Goal: Complete application form: Complete application form

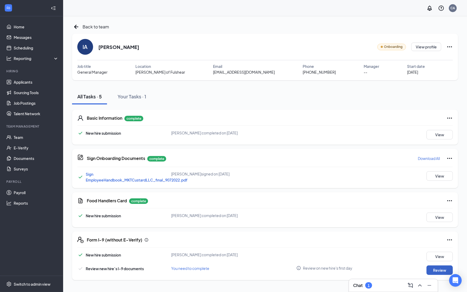
click at [438, 270] on button "Review" at bounding box center [439, 269] width 26 height 9
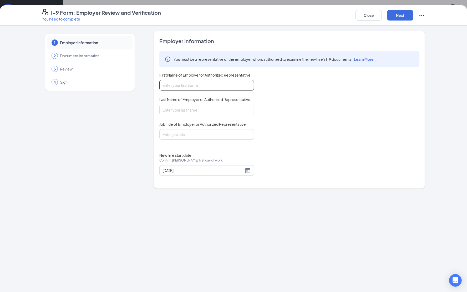
click at [216, 85] on input "First Name of Employer or Authorized Representative" at bounding box center [206, 85] width 95 height 11
type input "[PERSON_NAME]"
click at [232, 109] on input "Last Name of Employer or Authorized Representative" at bounding box center [206, 110] width 95 height 11
type input "[PERSON_NAME]"
click at [246, 132] on input "Job Title of Employer or Authorized Representative" at bounding box center [206, 134] width 95 height 11
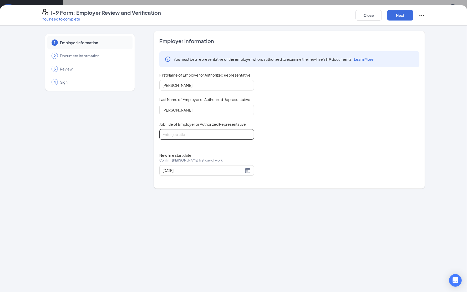
type input "General Manager"
click at [249, 169] on div "[DATE]" at bounding box center [206, 170] width 88 height 6
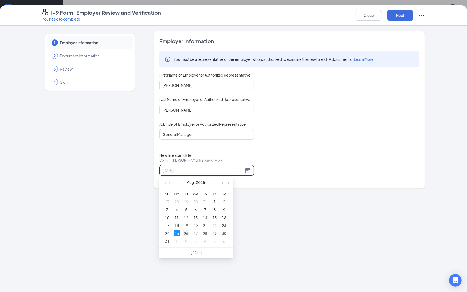
type input "[DATE]"
click at [183, 230] on td "26" at bounding box center [185, 233] width 9 height 8
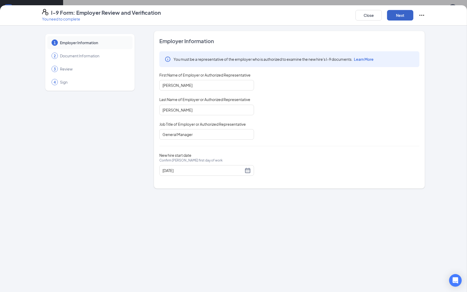
click at [397, 14] on button "Next" at bounding box center [400, 15] width 26 height 11
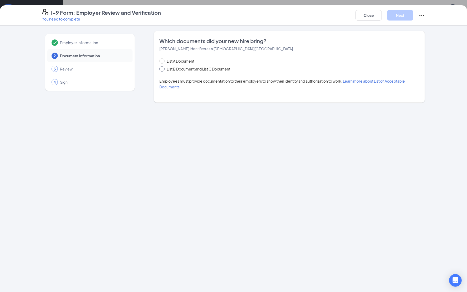
click at [191, 69] on span "List B Document and List C Document" at bounding box center [199, 69] width 68 height 6
click at [163, 69] on input "List B Document and List C Document" at bounding box center [161, 68] width 4 height 4
radio input "true"
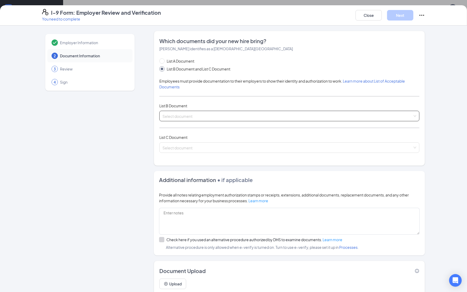
drag, startPoint x: 191, startPoint y: 114, endPoint x: 194, endPoint y: 113, distance: 2.7
click at [194, 113] on input "search" at bounding box center [287, 115] width 250 height 8
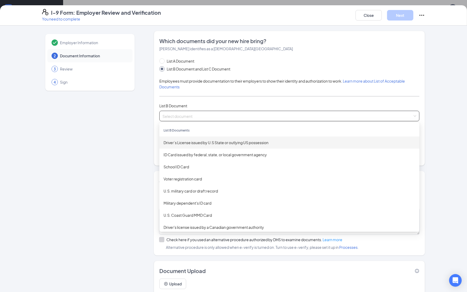
click at [210, 140] on div "Driver’s License issued by U.S State or outlying US possession" at bounding box center [290, 143] width 252 height 6
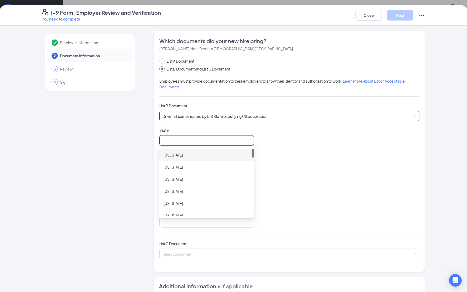
click at [202, 140] on span at bounding box center [206, 140] width 88 height 10
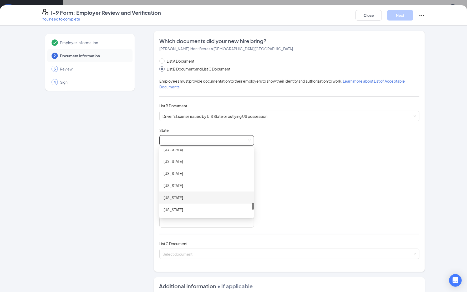
click at [175, 197] on div "[US_STATE]" at bounding box center [207, 198] width 86 height 6
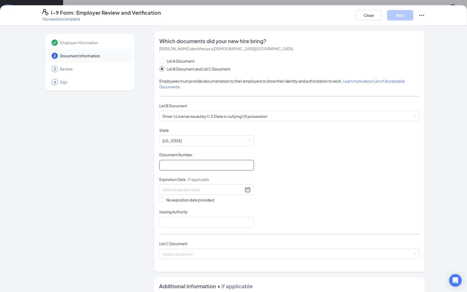
click at [172, 162] on input "Document Number" at bounding box center [206, 165] width 95 height 11
click at [170, 169] on input "Document Number" at bounding box center [206, 165] width 95 height 11
click at [169, 167] on input "Document Number" at bounding box center [206, 165] width 95 height 11
type input "52648593"
click at [190, 184] on div "Expiration Date - If applicable" at bounding box center [206, 181] width 95 height 8
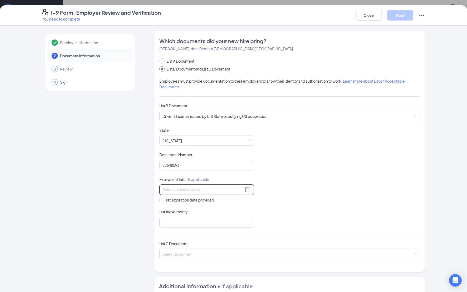
click at [183, 190] on input at bounding box center [202, 190] width 81 height 6
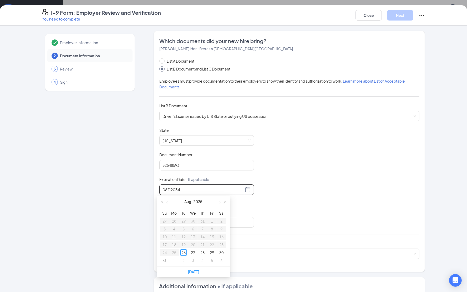
click at [164, 191] on input "06212034" at bounding box center [202, 190] width 81 height 6
click at [169, 189] on input "06212034" at bounding box center [202, 190] width 81 height 6
click at [162, 189] on input "06212034" at bounding box center [202, 190] width 81 height 6
drag, startPoint x: 163, startPoint y: 189, endPoint x: 166, endPoint y: 189, distance: 2.9
click at [164, 189] on input "06212034" at bounding box center [202, 190] width 81 height 6
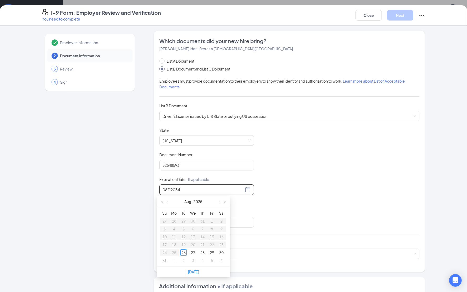
click at [162, 191] on input "06212034" at bounding box center [202, 190] width 81 height 6
click at [165, 190] on input "06212034" at bounding box center [202, 190] width 81 height 6
click at [171, 190] on input "06/212034" at bounding box center [202, 190] width 81 height 6
type input "[DATE]"
click at [328, 201] on div "Document Title Driver’s License issued by U.S State or outlying US possession S…" at bounding box center [289, 178] width 260 height 100
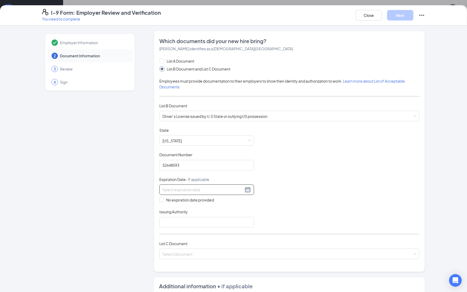
click at [243, 187] on div at bounding box center [206, 189] width 88 height 6
click at [201, 202] on button "2034" at bounding box center [197, 201] width 9 height 11
click at [170, 187] on input at bounding box center [202, 190] width 81 height 6
click at [214, 230] on div "2034" at bounding box center [217, 233] width 16 height 6
click at [192, 244] on div "21" at bounding box center [193, 244] width 6 height 6
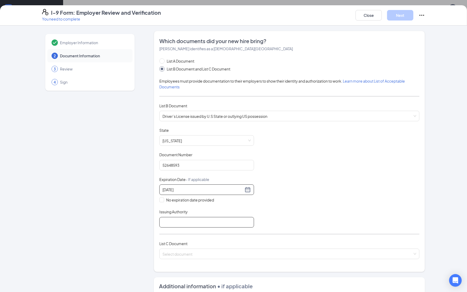
type input "[DATE]"
click at [180, 224] on input "Issuing Authority" at bounding box center [206, 222] width 95 height 11
type input "[US_STATE]"
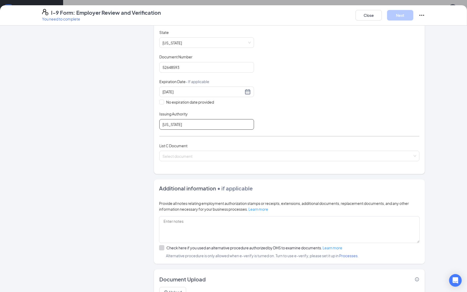
scroll to position [99, 0]
click at [186, 153] on input "search" at bounding box center [287, 154] width 250 height 8
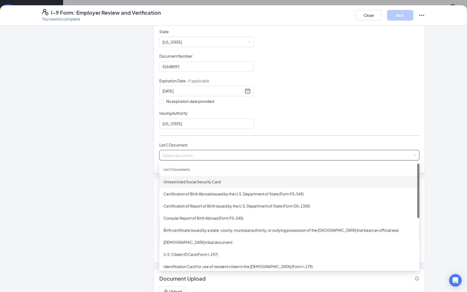
click at [183, 182] on div "Unrestricted Social Security Card" at bounding box center [290, 182] width 252 height 6
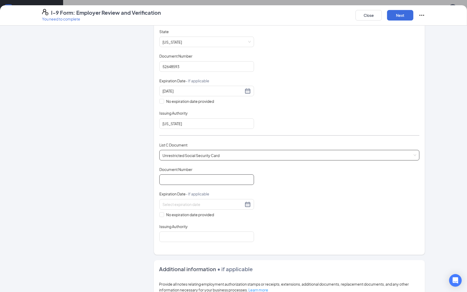
click at [187, 183] on input "Document Number" at bounding box center [206, 179] width 95 height 11
type input "641965908"
click at [159, 213] on input "No expiration date provided" at bounding box center [161, 214] width 4 height 4
checkbox input "true"
click at [182, 244] on div "Which documents did your new hire bring? [PERSON_NAME] identifies as a [DEMOGRA…" at bounding box center [289, 94] width 260 height 310
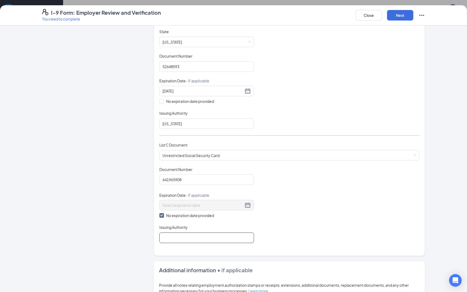
click at [182, 241] on input "Issuing Authority" at bounding box center [206, 237] width 95 height 11
type input "SSA"
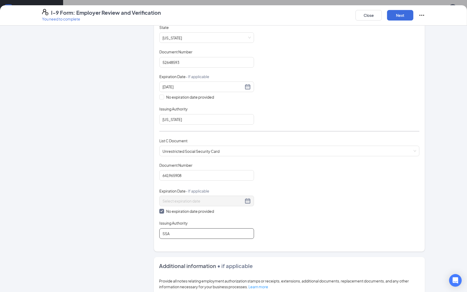
scroll to position [44, 0]
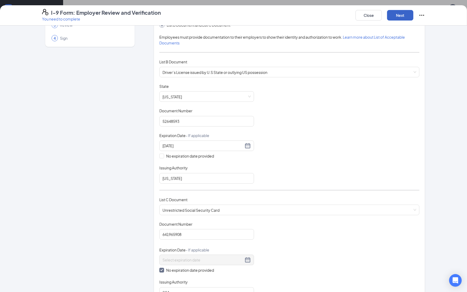
click at [393, 17] on button "Next" at bounding box center [400, 15] width 26 height 11
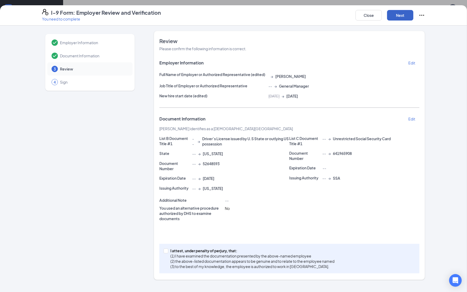
click at [396, 13] on button "Next" at bounding box center [400, 15] width 26 height 11
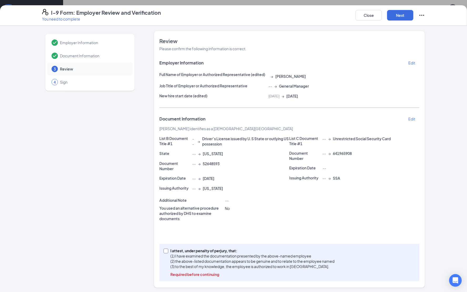
click at [164, 252] on input "I attest, under penalty of [PERSON_NAME], that: (1) I have examined the documen…" at bounding box center [166, 250] width 4 height 4
checkbox input "true"
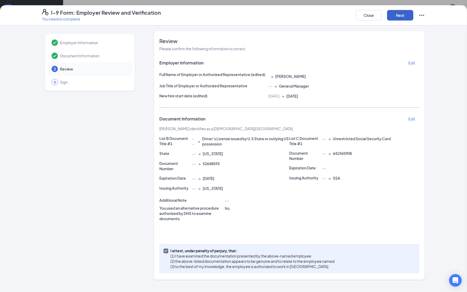
click at [396, 11] on button "Next" at bounding box center [400, 15] width 26 height 11
